Goal: Find specific page/section: Find specific page/section

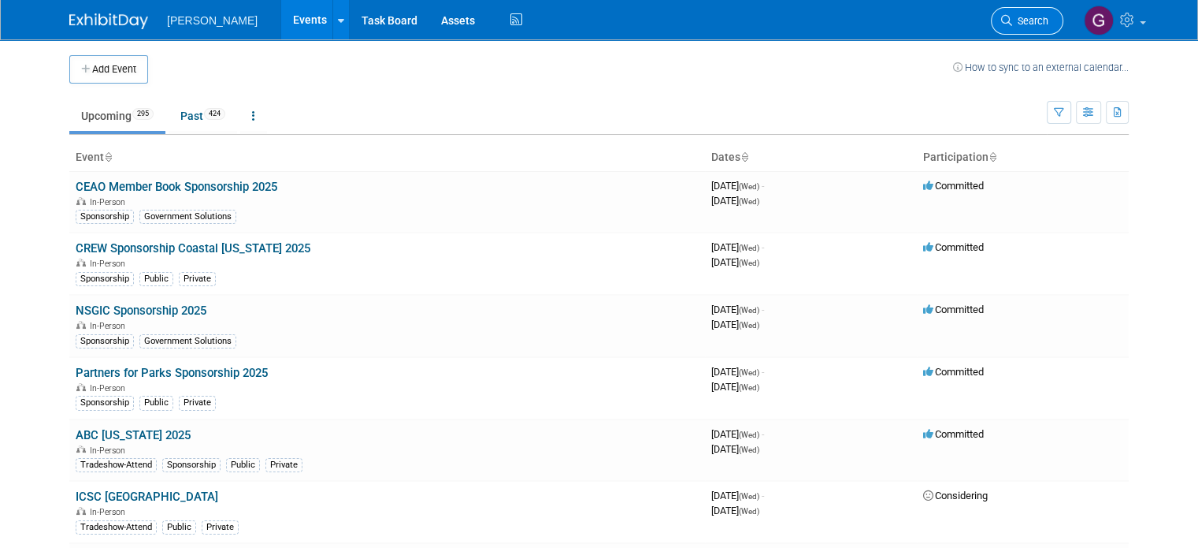
click at [1049, 18] on span "Search" at bounding box center [1030, 21] width 36 height 12
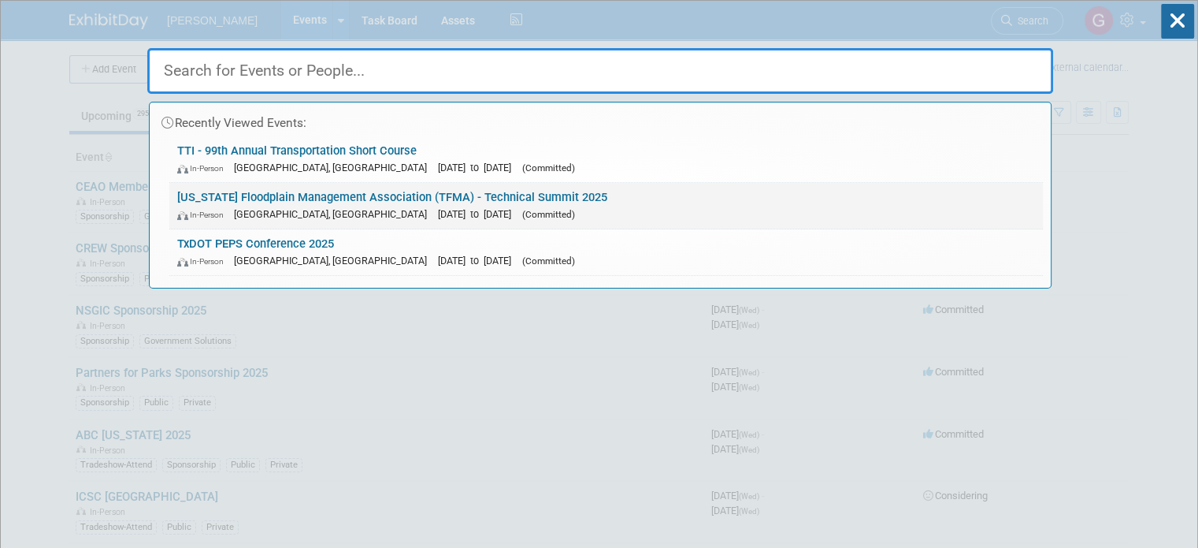
click at [787, 192] on link "Texas Floodplain Management Association (TFMA) - Technical Summit 2025 In-Perso…" at bounding box center [606, 206] width 874 height 46
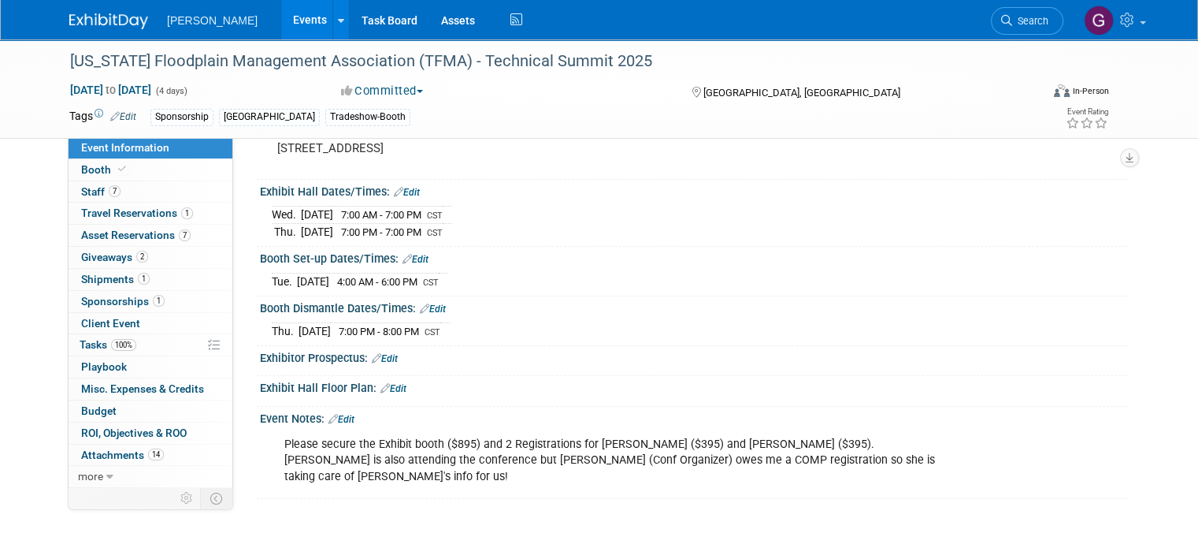
scroll to position [136, 0]
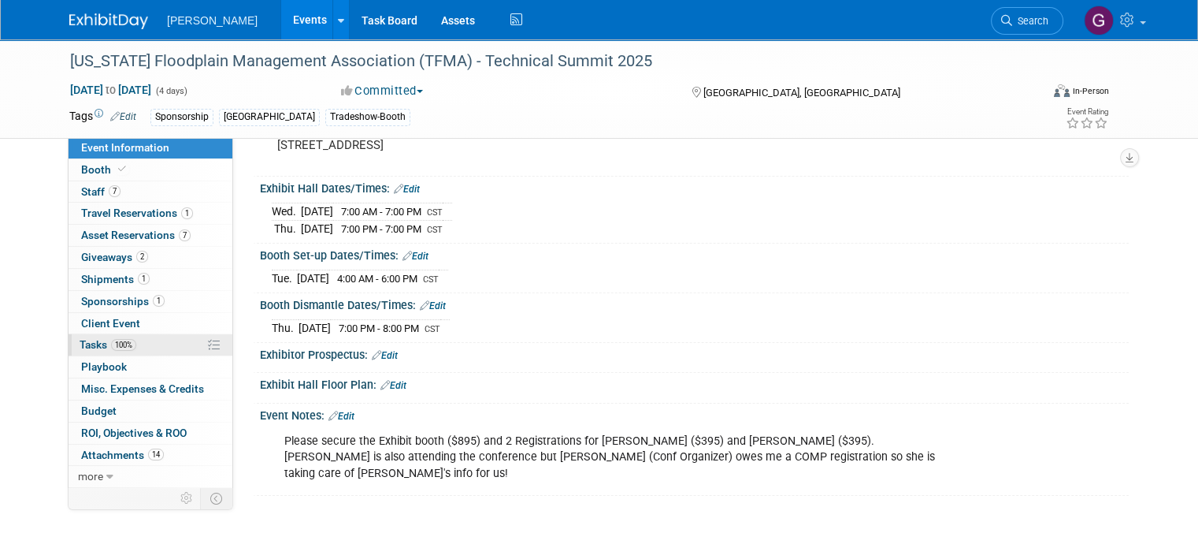
click at [150, 343] on link "100% Tasks 100%" at bounding box center [151, 344] width 164 height 21
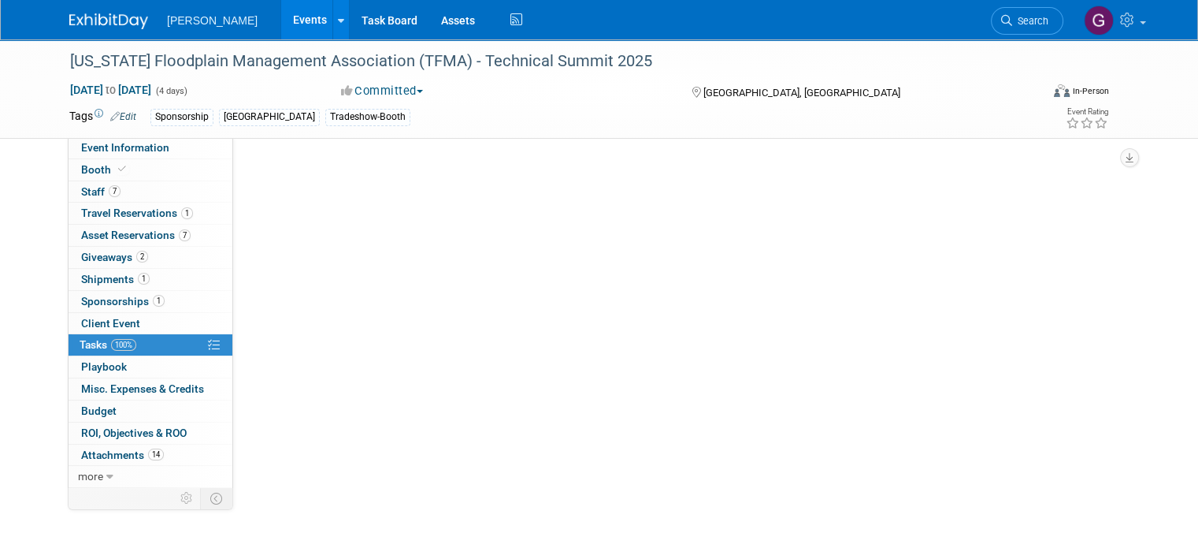
scroll to position [0, 0]
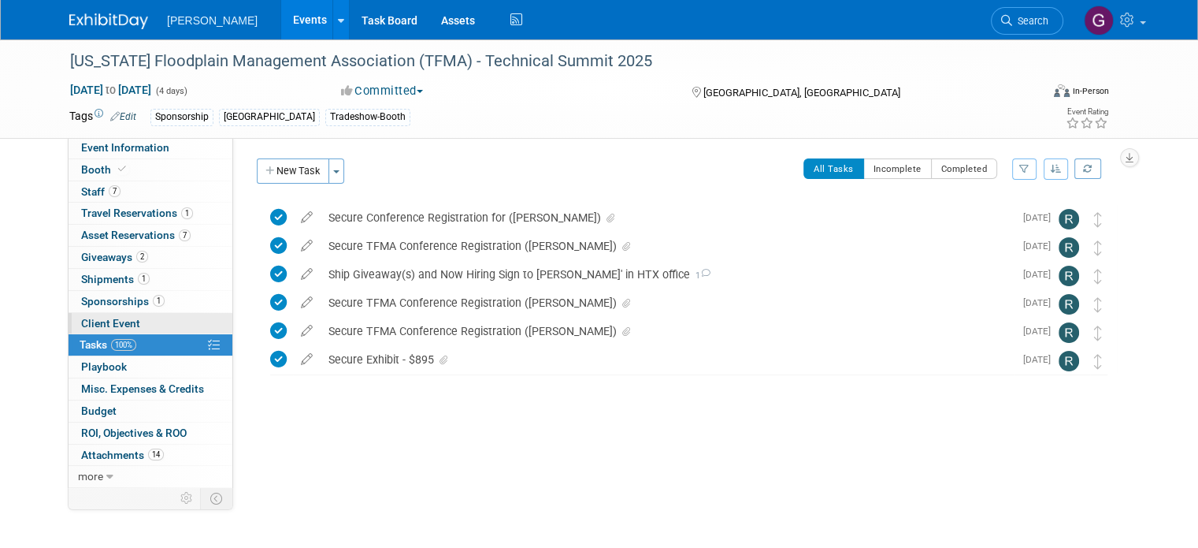
click at [139, 320] on link "Client Event" at bounding box center [151, 323] width 164 height 21
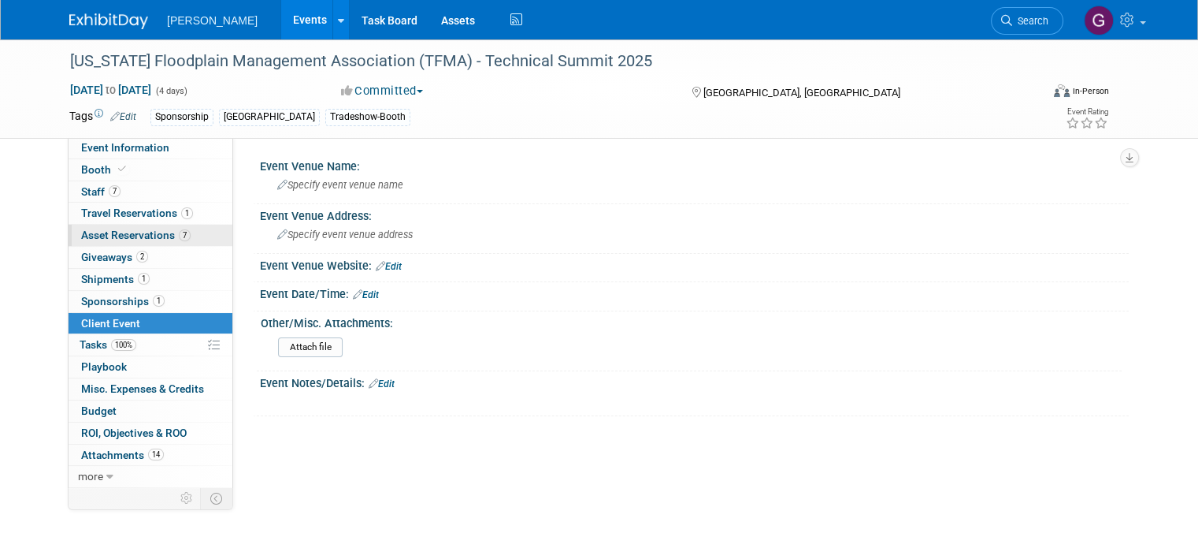
click at [137, 234] on span "Asset Reservations 7" at bounding box center [136, 235] width 110 height 13
